Goal: Information Seeking & Learning: Learn about a topic

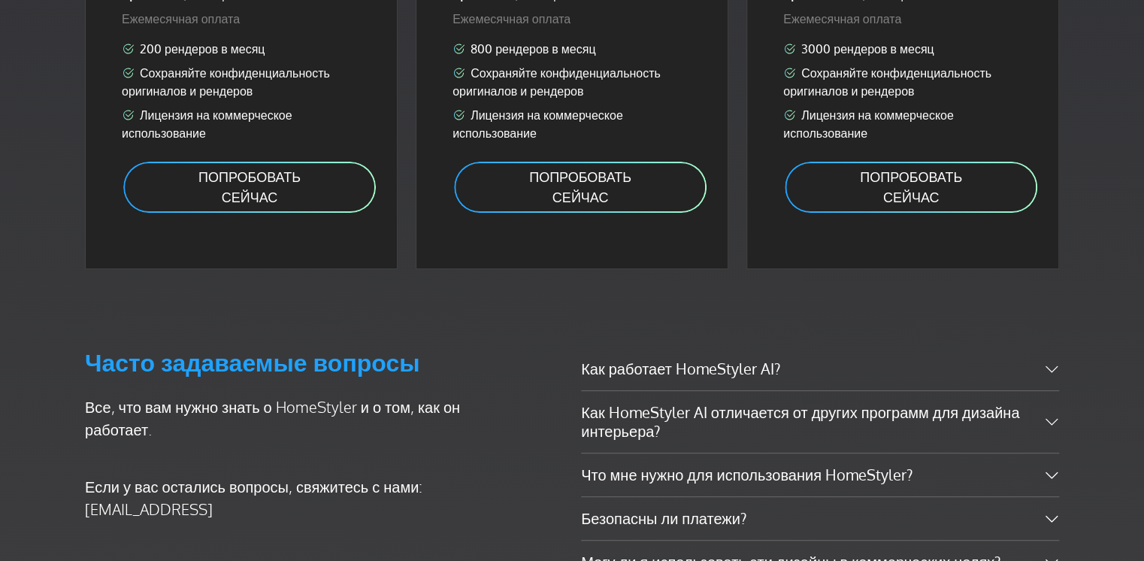
scroll to position [3007, 0]
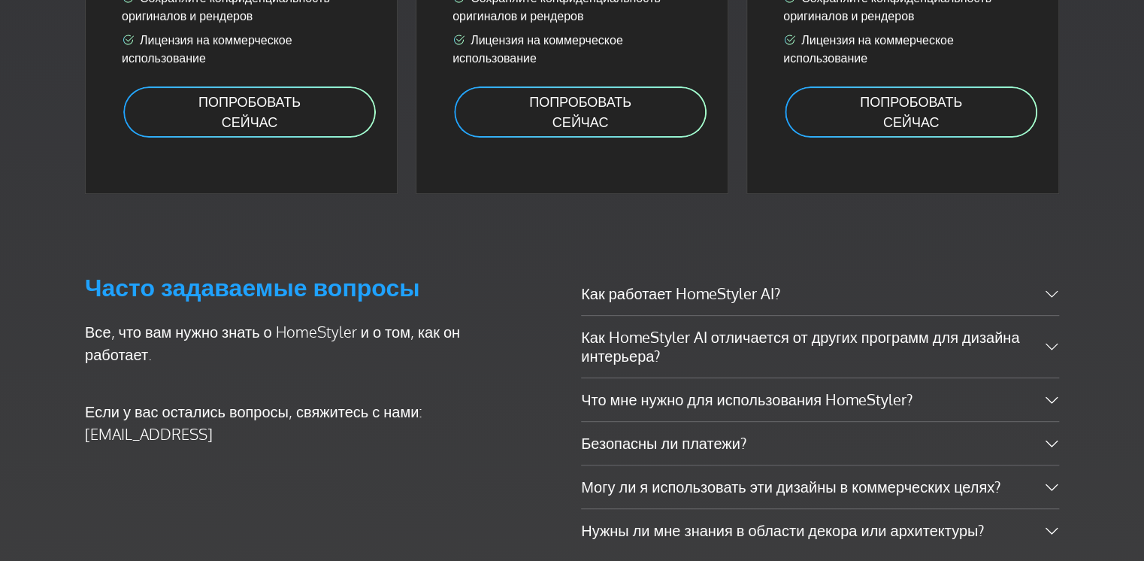
click at [1062, 289] on div "Как работает HomeStyler AI? HomeStyler will help you visualize the decoration y…" at bounding box center [820, 412] width 496 height 280
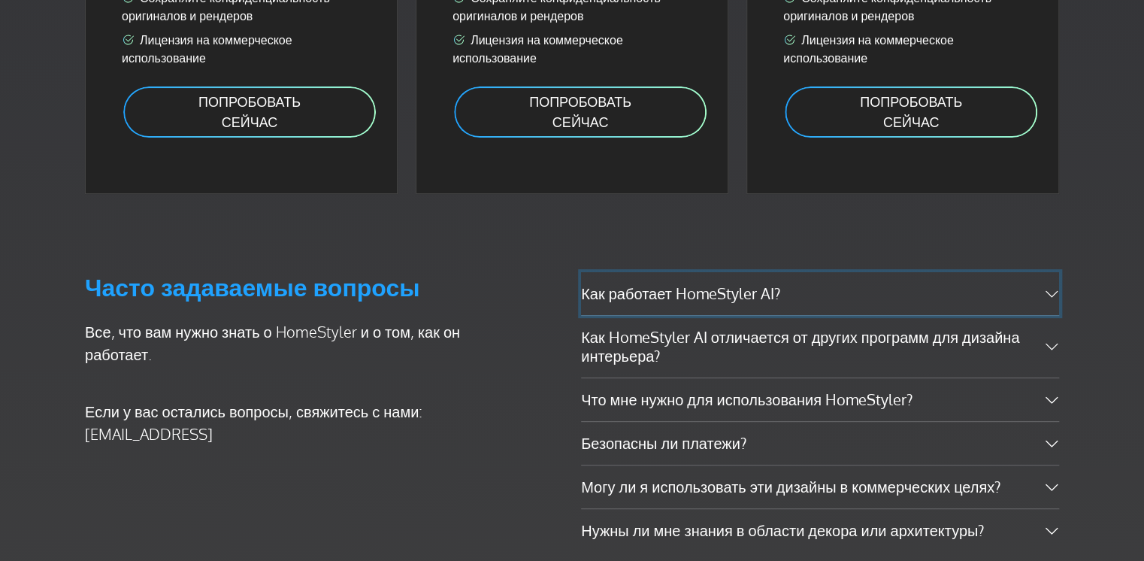
click at [1046, 292] on button "Как работает HomeStyler AI?" at bounding box center [820, 293] width 478 height 43
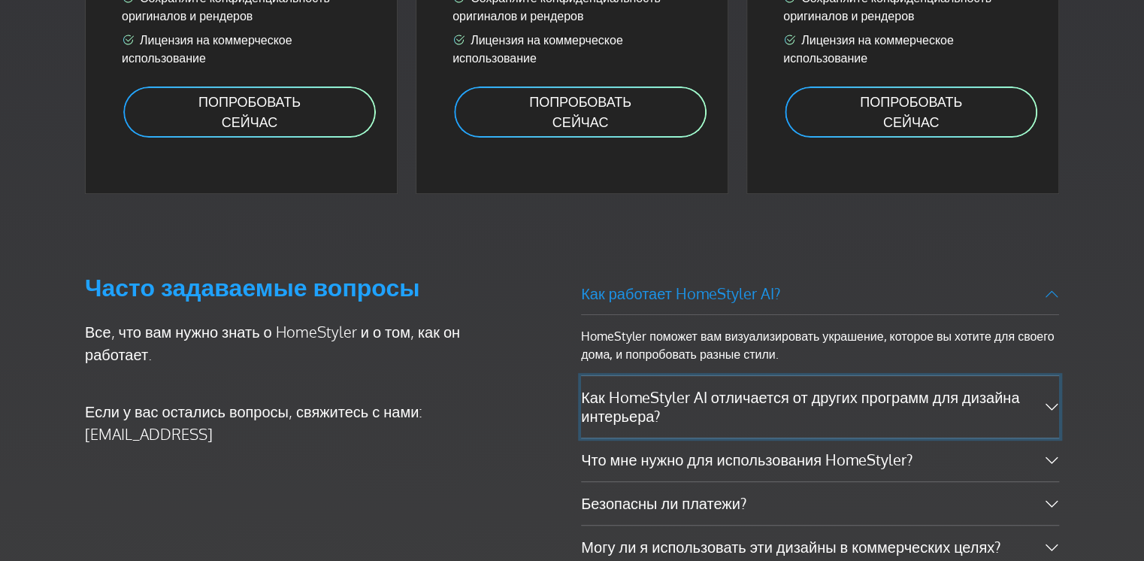
click at [1050, 403] on button "Как HomeStyler AI отличается от других программ для дизайна интерьера?" at bounding box center [820, 407] width 478 height 62
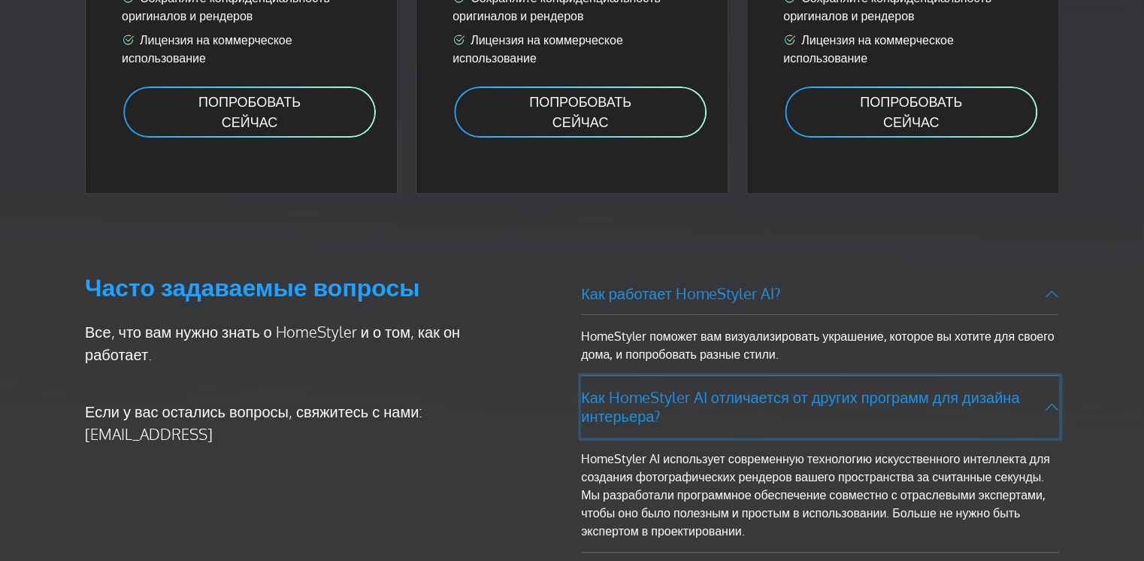
scroll to position [3158, 0]
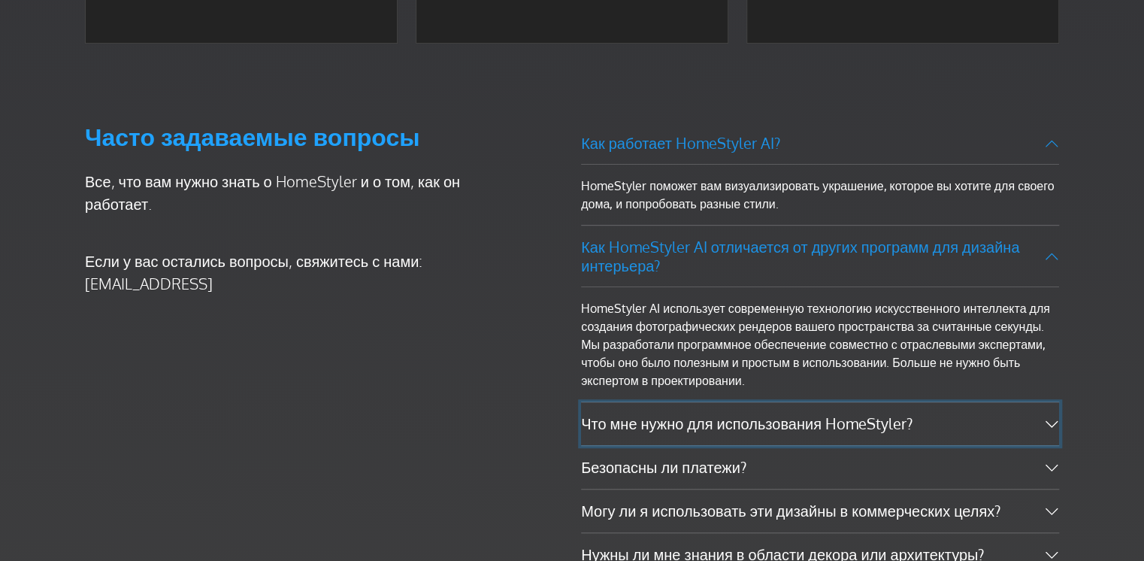
click at [1052, 423] on button "Что мне нужно для использования HomeStyler?" at bounding box center [820, 423] width 478 height 43
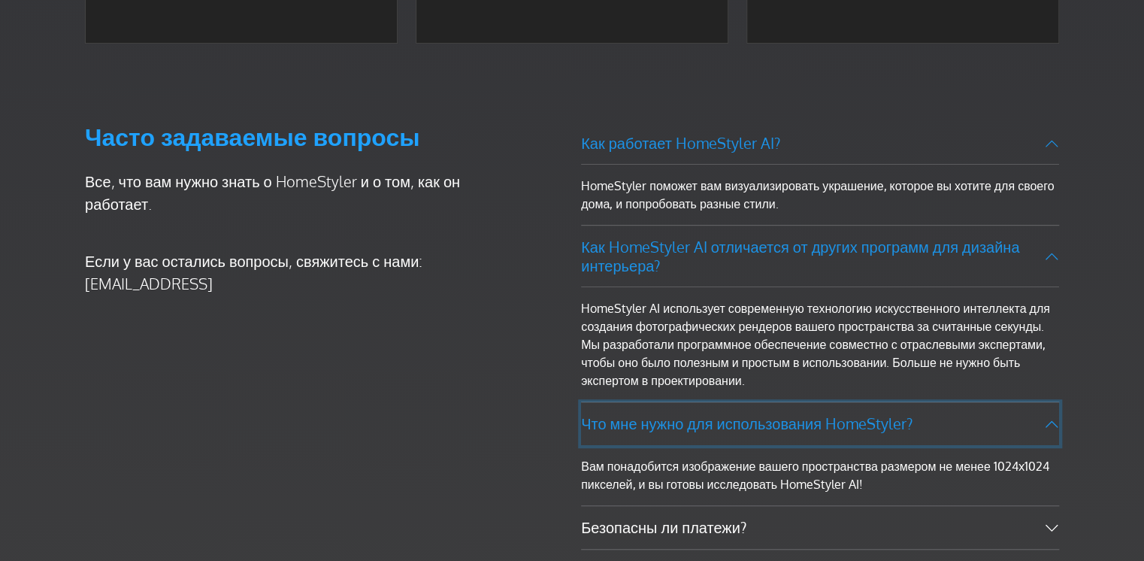
scroll to position [3233, 0]
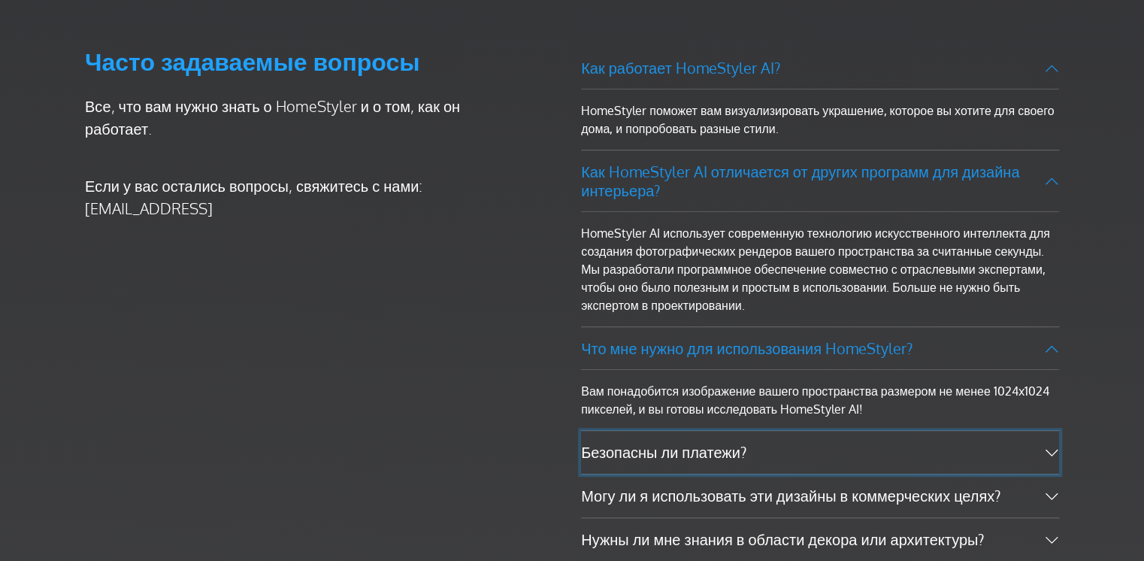
click at [1054, 452] on button "Безопасны ли платежи?" at bounding box center [820, 452] width 478 height 43
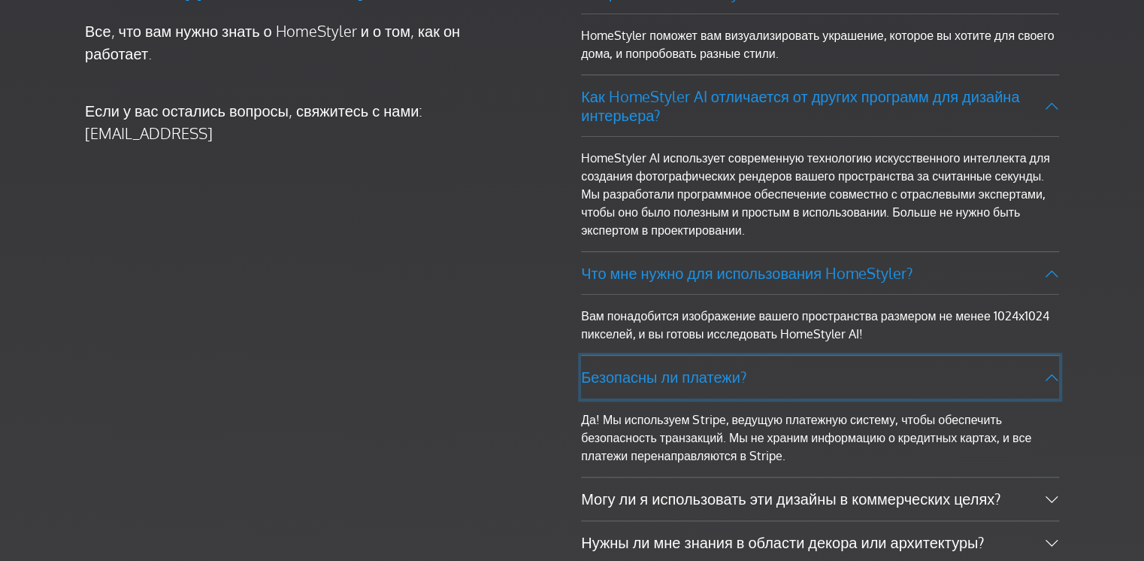
scroll to position [3383, 0]
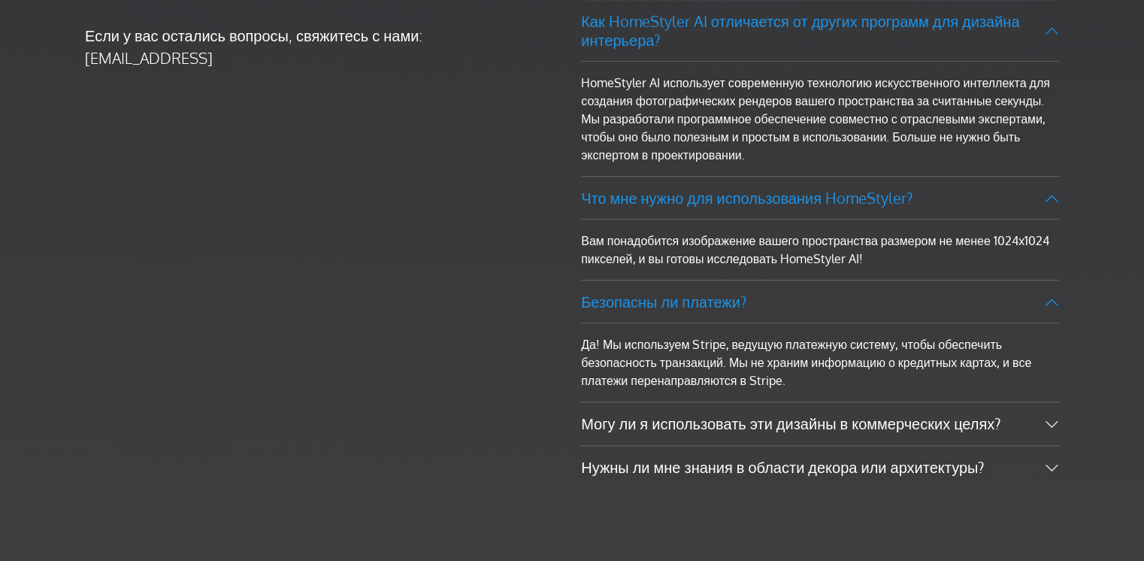
click at [1059, 423] on div "Как работает HomeStyler AI? HomeStyler поможет вам визуализировать украшение, к…" at bounding box center [820, 192] width 496 height 592
click at [1061, 420] on div "Как работает HomeStyler AI? HomeStyler поможет вам визуализировать украшение, к…" at bounding box center [820, 192] width 496 height 592
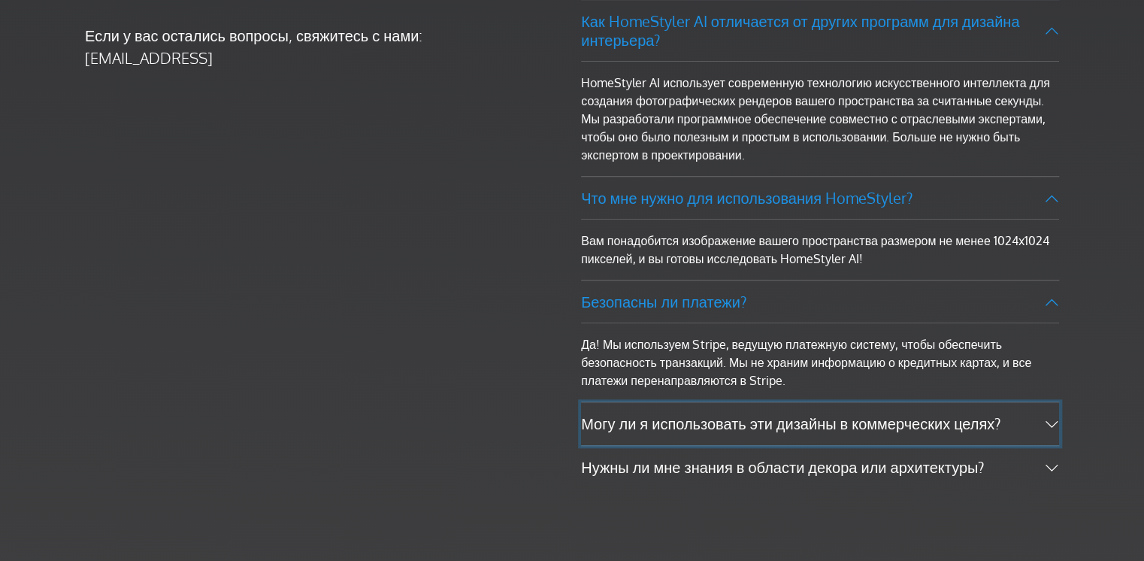
click at [1054, 421] on button "Могу ли я использовать эти дизайны в коммерческих целях?" at bounding box center [820, 423] width 478 height 43
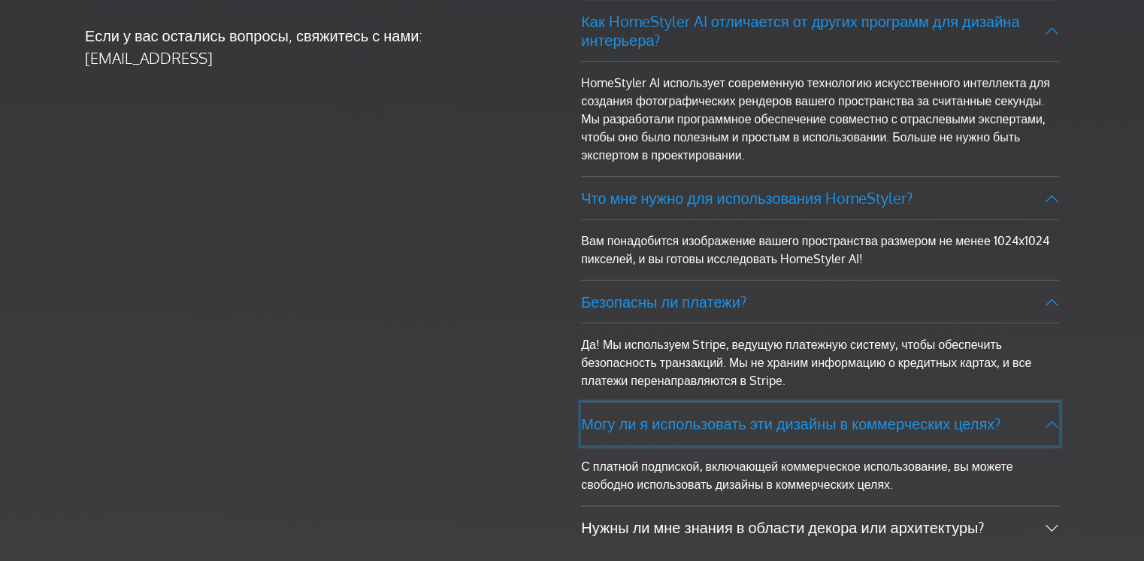
scroll to position [3458, 0]
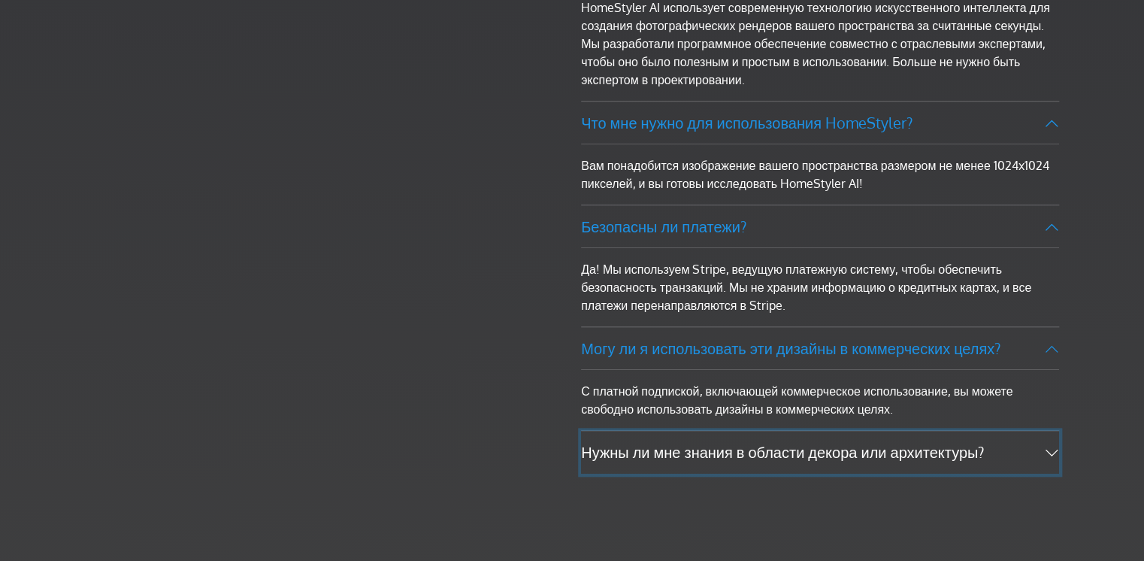
click at [1052, 450] on button "Нужны ли мне знания в области декора или архитектуры?" at bounding box center [820, 452] width 478 height 43
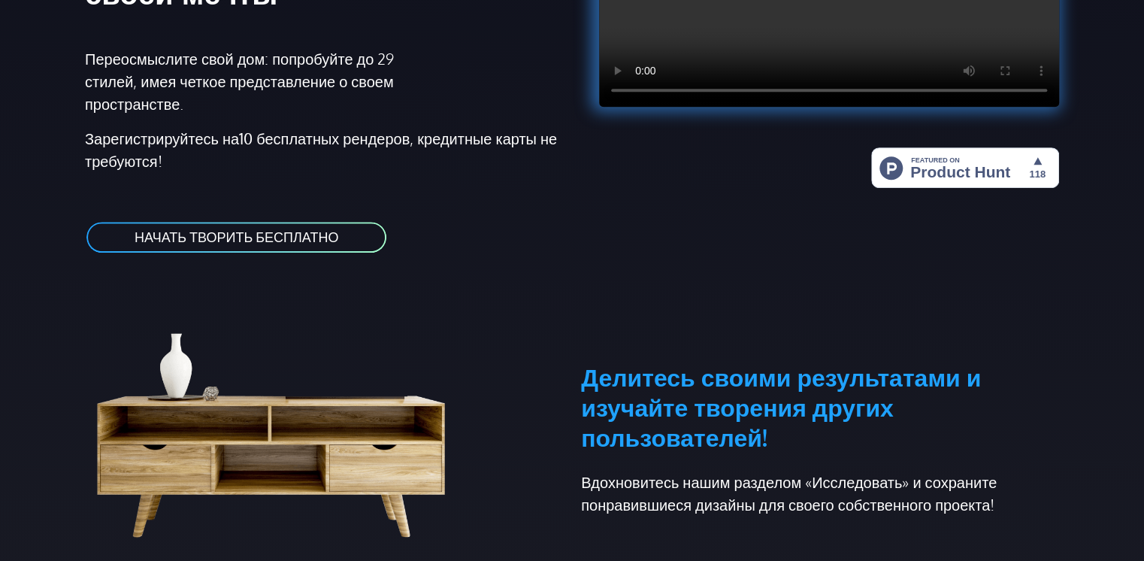
scroll to position [0, 0]
